Goal: Find contact information: Find contact information

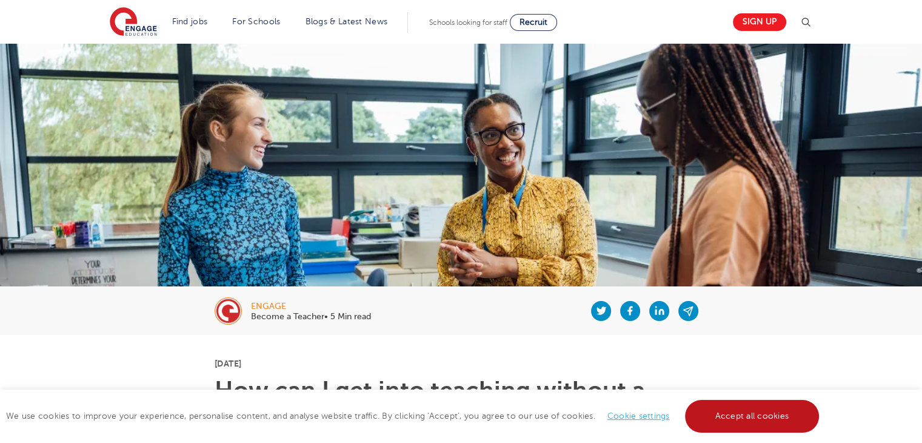
click at [717, 412] on link "Accept all cookies" at bounding box center [752, 416] width 135 height 33
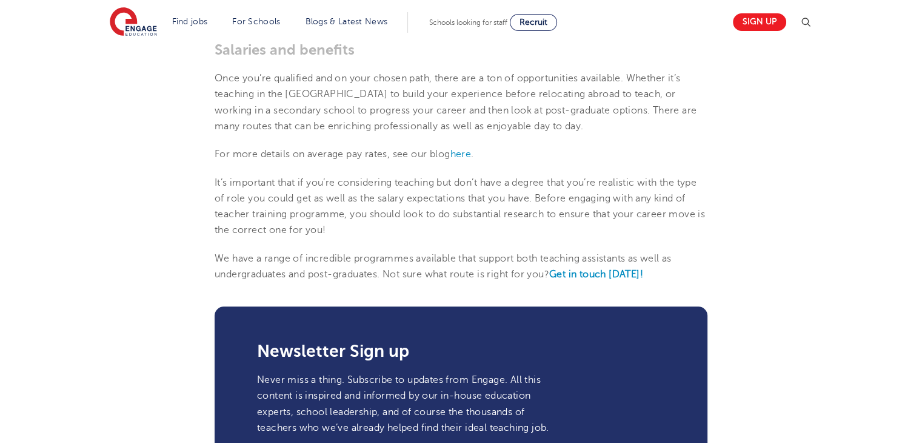
scroll to position [1353, 0]
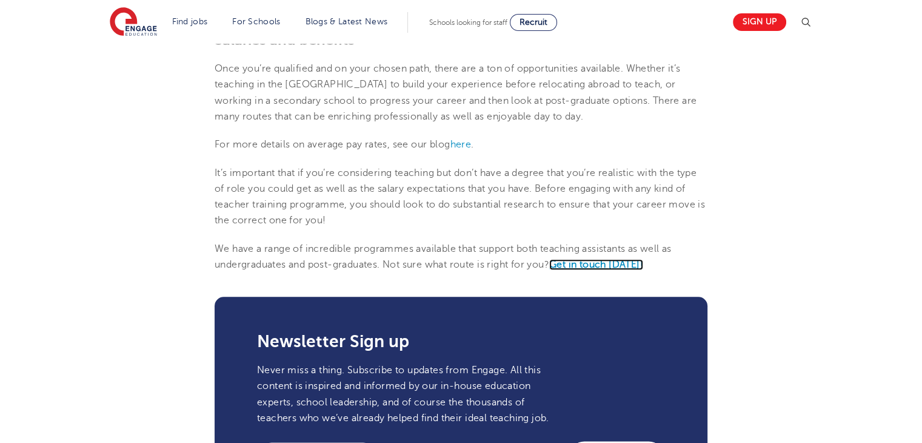
click at [610, 264] on link "Get in touch [DATE]!" at bounding box center [596, 264] width 94 height 11
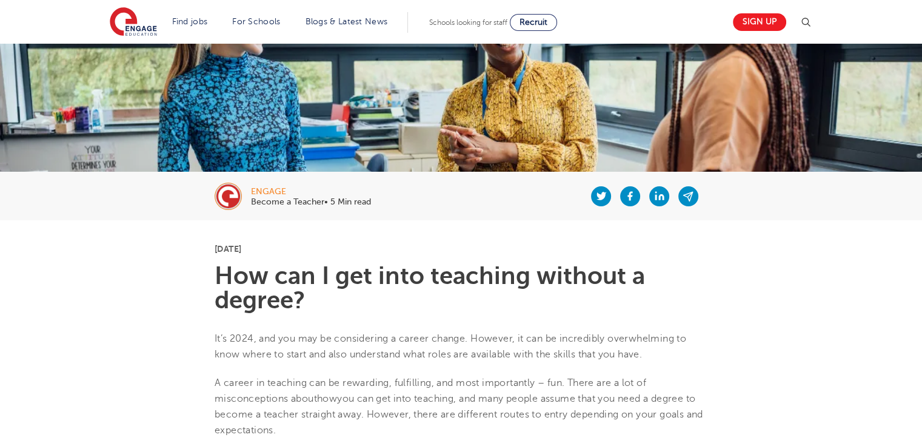
scroll to position [0, 0]
